Goal: Task Accomplishment & Management: Manage account settings

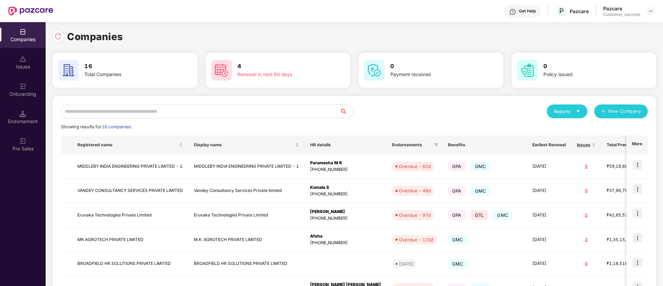
click at [225, 105] on input "text" at bounding box center [200, 111] width 279 height 14
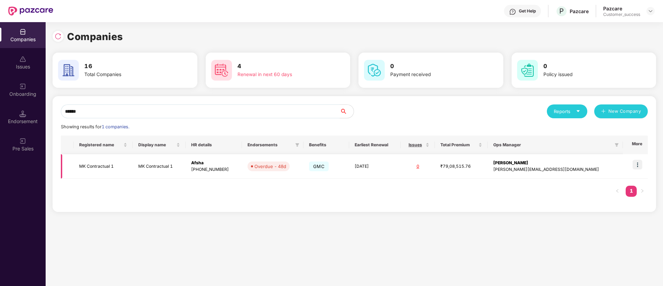
type input "******"
click at [636, 164] on img at bounding box center [637, 165] width 10 height 10
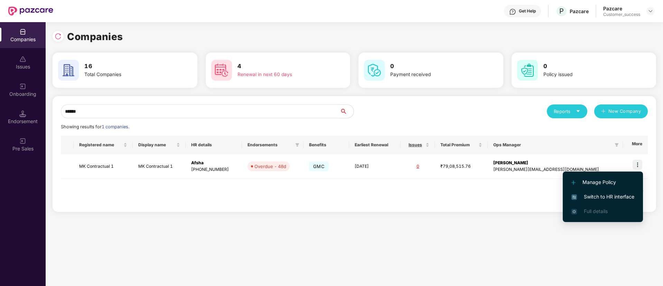
click at [589, 199] on span "Switch to HR interface" at bounding box center [602, 197] width 63 height 8
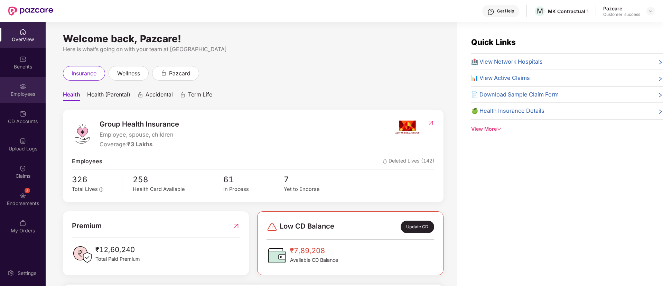
click at [21, 84] on img at bounding box center [22, 86] width 7 height 7
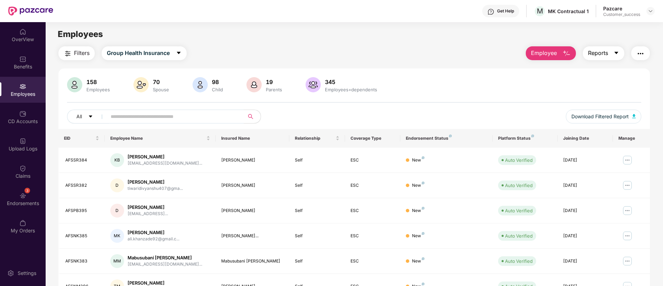
click at [605, 54] on span "Reports" at bounding box center [598, 53] width 20 height 9
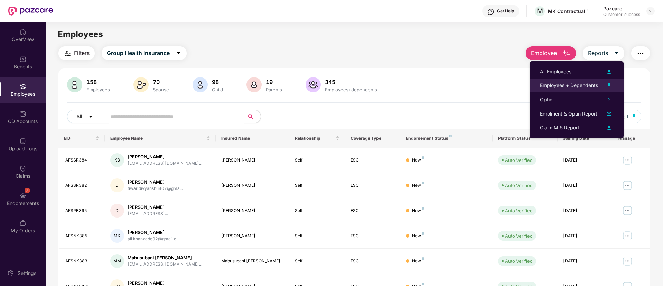
click at [611, 82] on img at bounding box center [609, 85] width 8 height 8
